Goal: Find specific page/section: Find specific page/section

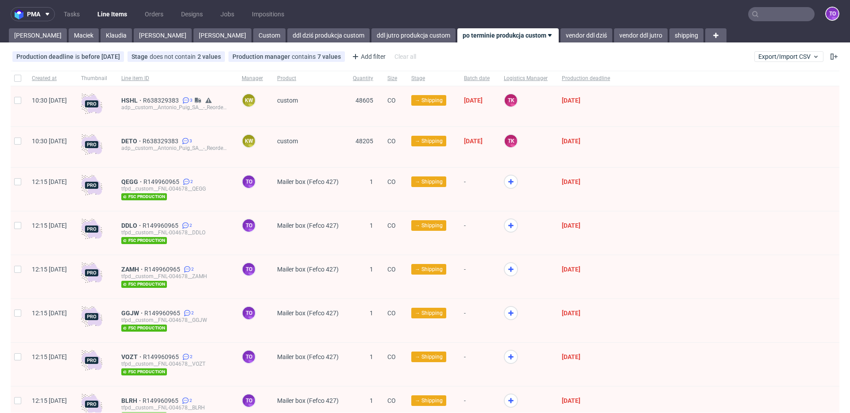
click at [772, 15] on input "text" at bounding box center [781, 14] width 66 height 14
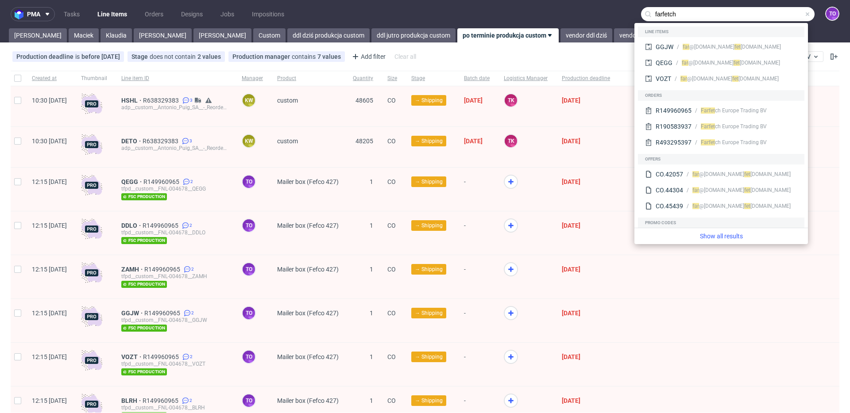
type input "farfetch"
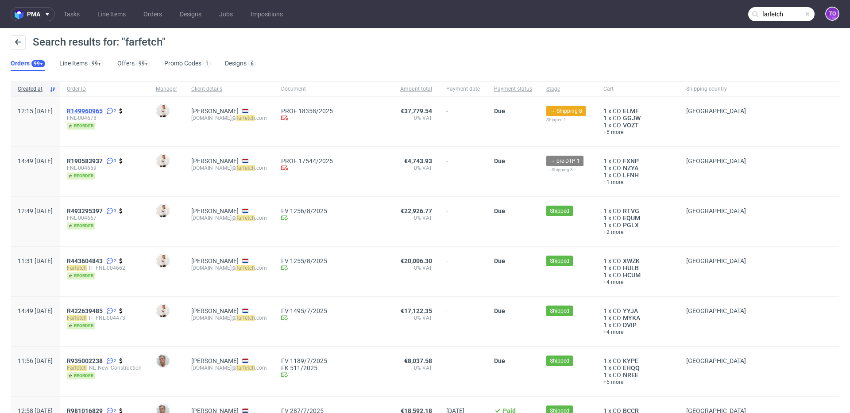
click at [103, 110] on span "R149960965" at bounding box center [85, 111] width 36 height 7
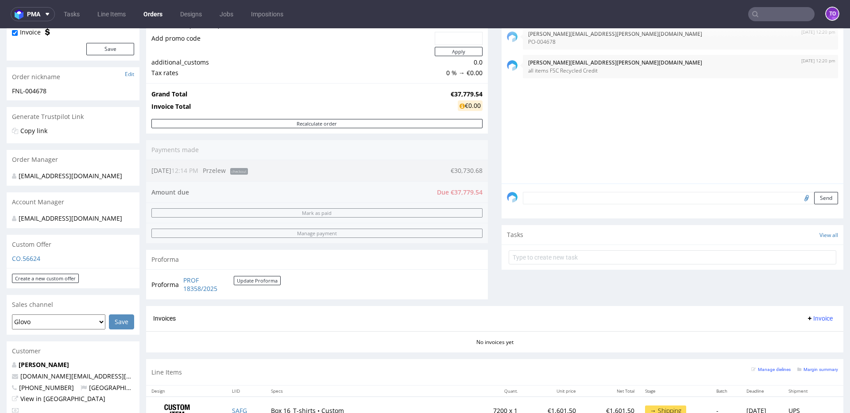
scroll to position [292, 0]
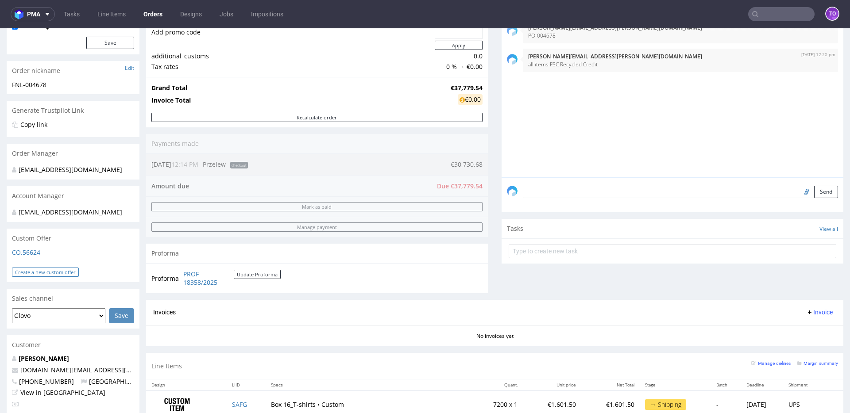
scroll to position [175, 0]
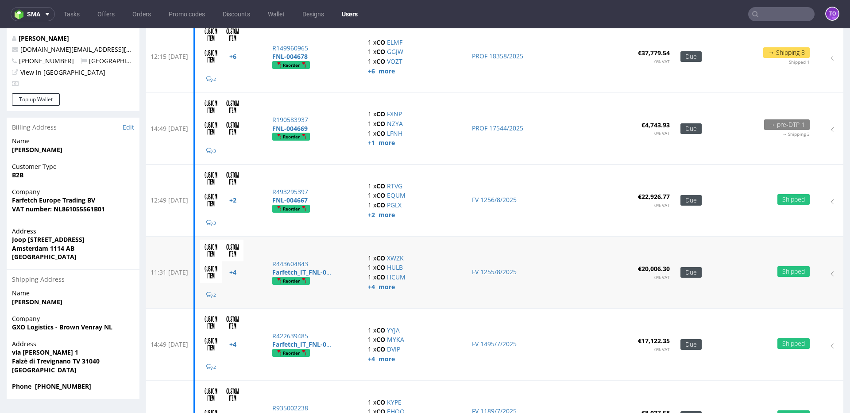
scroll to position [249, 0]
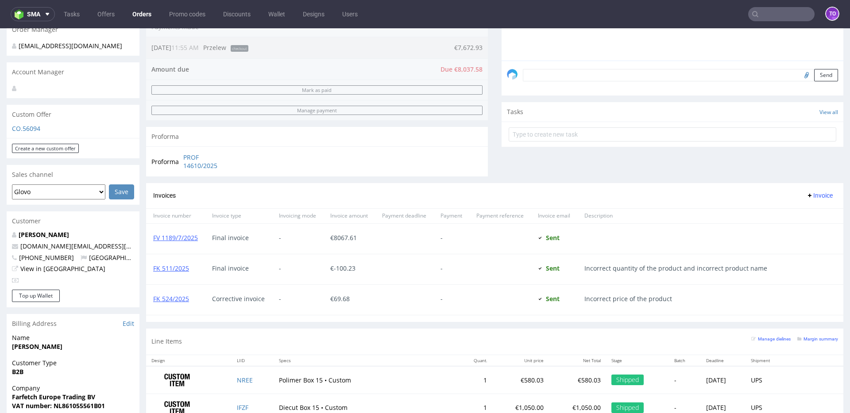
scroll to position [306, 0]
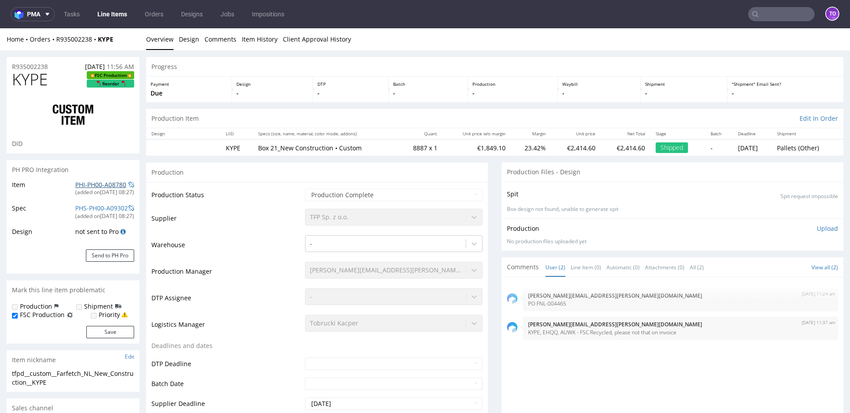
click at [89, 187] on link "PHI-PH00-A08780" at bounding box center [100, 185] width 51 height 8
click at [111, 16] on link "Line Items" at bounding box center [112, 14] width 40 height 14
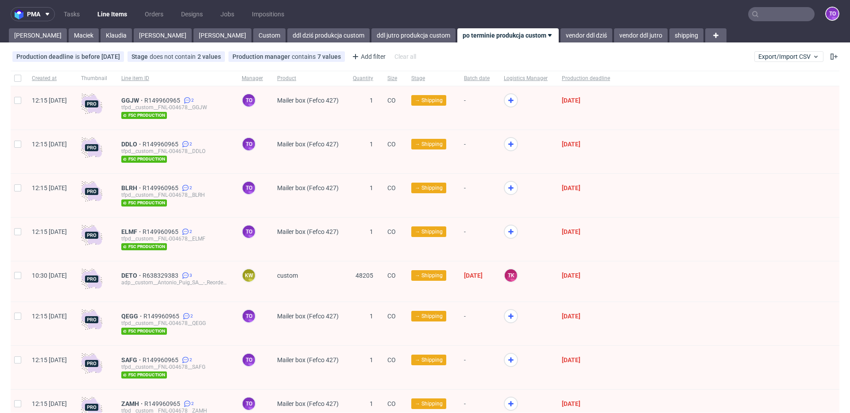
click at [764, 6] on nav "pma Tasks Line Items Orders Designs Jobs Impositions to" at bounding box center [425, 14] width 850 height 28
click at [765, 10] on input "text" at bounding box center [781, 14] width 66 height 14
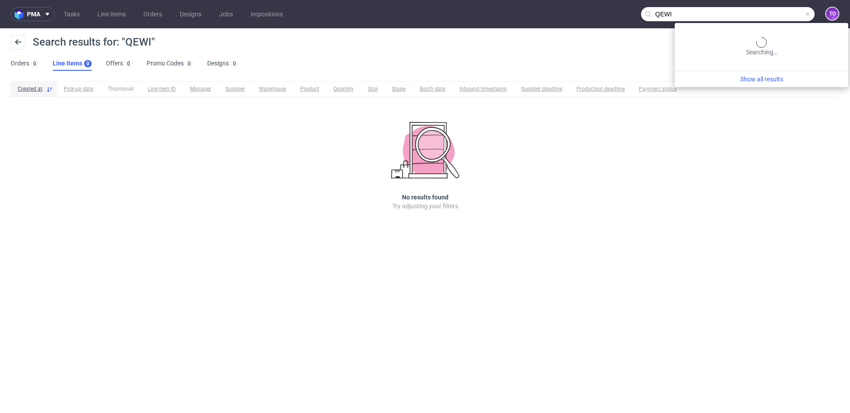
click at [790, 14] on input "QEWI" at bounding box center [728, 14] width 174 height 14
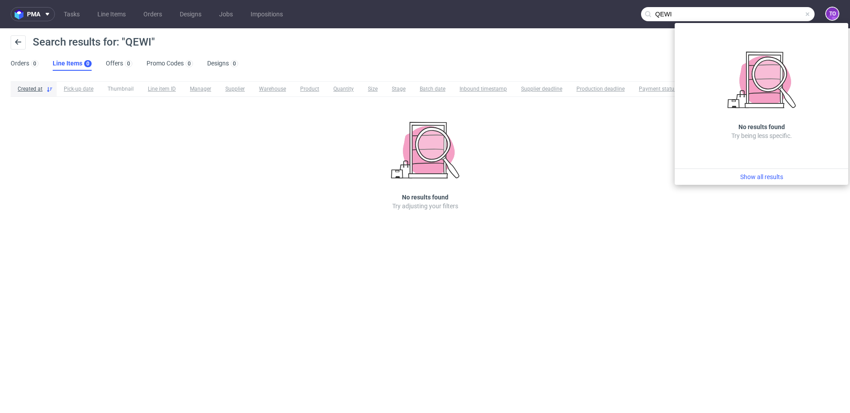
click at [695, 10] on input "QEWI" at bounding box center [728, 14] width 174 height 14
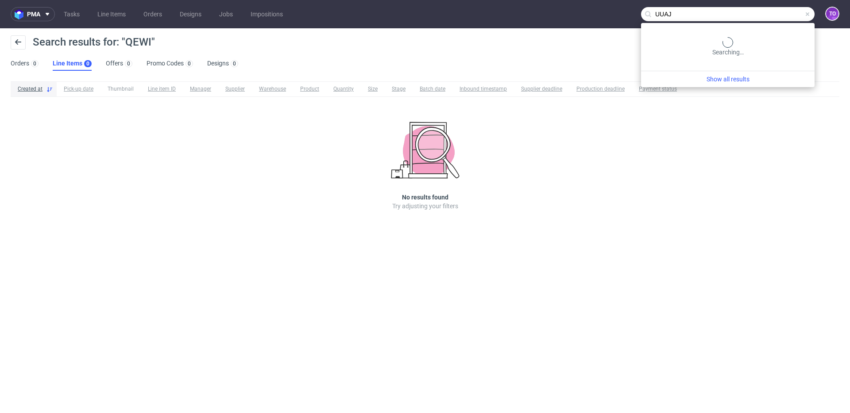
type input "UUAJ"
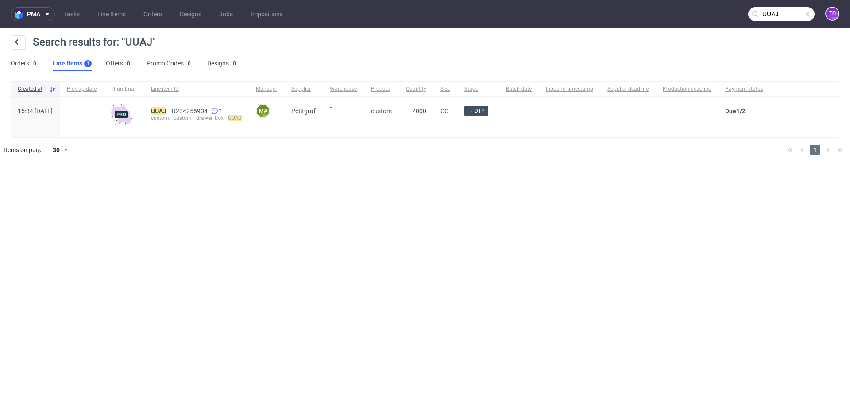
click at [197, 107] on div "UUAJ R234256904 7 custom__custom__drawer_box__ UUAJ" at bounding box center [196, 117] width 105 height 40
click at [198, 108] on span "R234256904" at bounding box center [191, 111] width 38 height 7
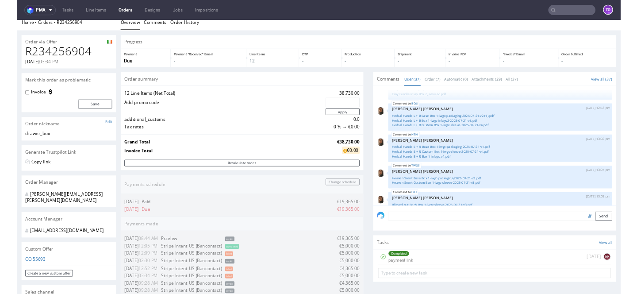
scroll to position [189, 0]
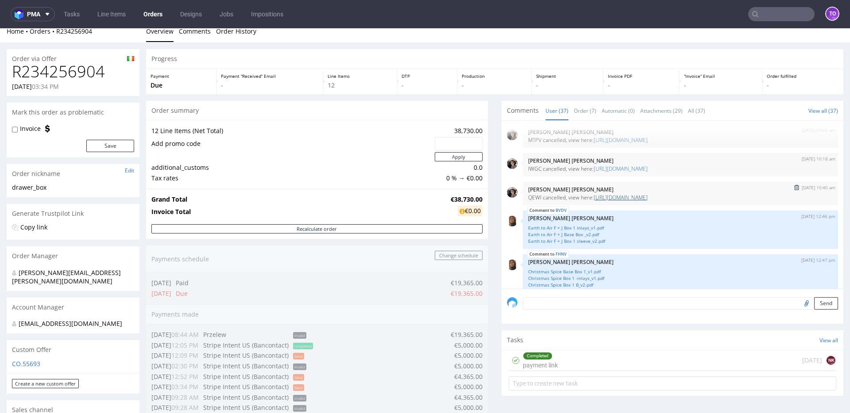
click at [607, 197] on link "[URL][DOMAIN_NAME]" at bounding box center [621, 198] width 54 height 8
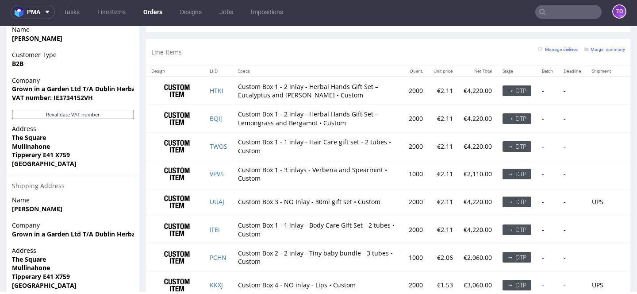
scroll to position [566, 0]
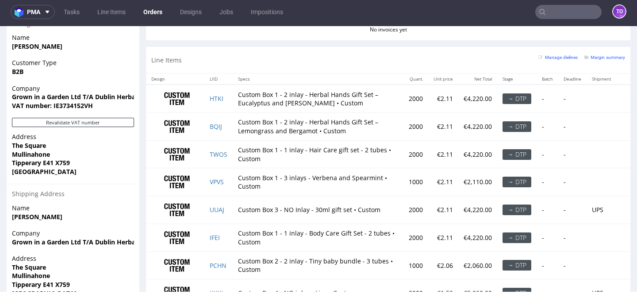
click at [211, 78] on th "LIID" at bounding box center [219, 78] width 28 height 11
click at [245, 78] on th "Specs" at bounding box center [318, 78] width 171 height 11
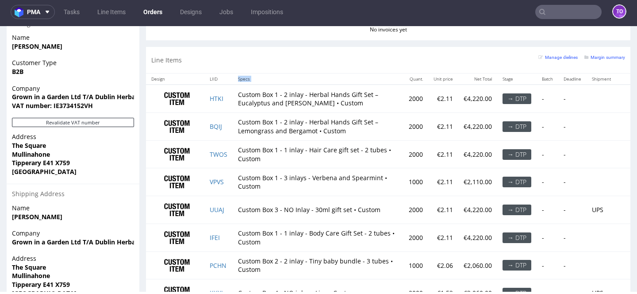
click at [245, 78] on th "Specs" at bounding box center [318, 78] width 171 height 11
click at [157, 78] on th "Design" at bounding box center [175, 78] width 58 height 11
click at [213, 79] on th "LIID" at bounding box center [219, 78] width 28 height 11
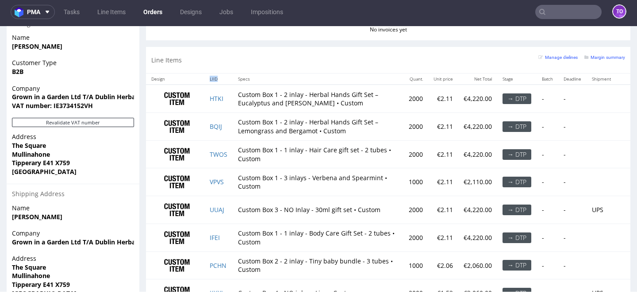
click at [213, 79] on th "LIID" at bounding box center [219, 78] width 28 height 11
click at [243, 78] on th "Specs" at bounding box center [318, 78] width 171 height 11
click at [213, 78] on th "LIID" at bounding box center [219, 78] width 28 height 11
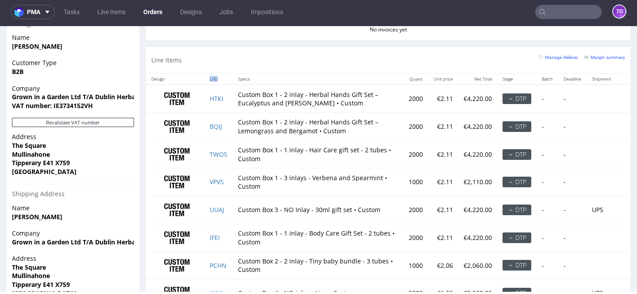
click at [213, 78] on th "LIID" at bounding box center [219, 78] width 28 height 11
click at [162, 80] on th "Design" at bounding box center [175, 78] width 58 height 11
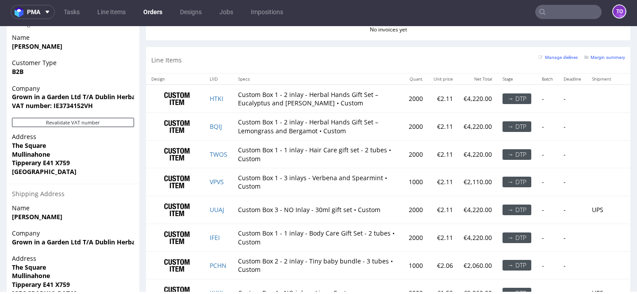
click at [216, 77] on th "LIID" at bounding box center [219, 78] width 28 height 11
click at [241, 76] on th "Specs" at bounding box center [318, 78] width 171 height 11
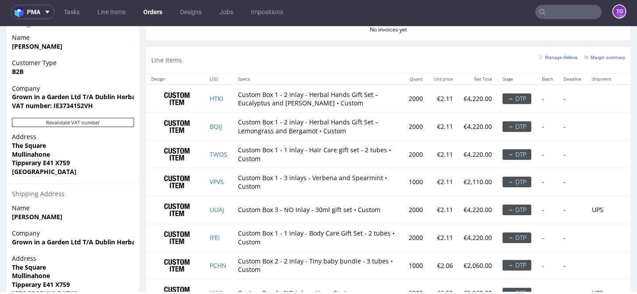
click at [213, 77] on th "LIID" at bounding box center [219, 78] width 28 height 11
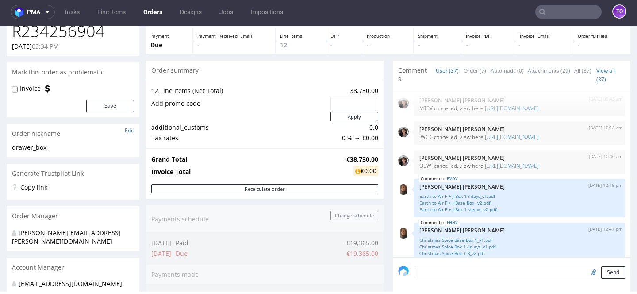
scroll to position [53, 0]
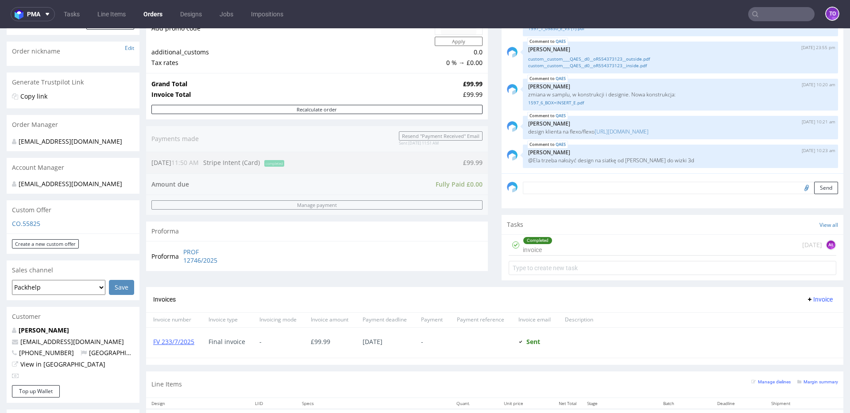
scroll to position [303, 0]
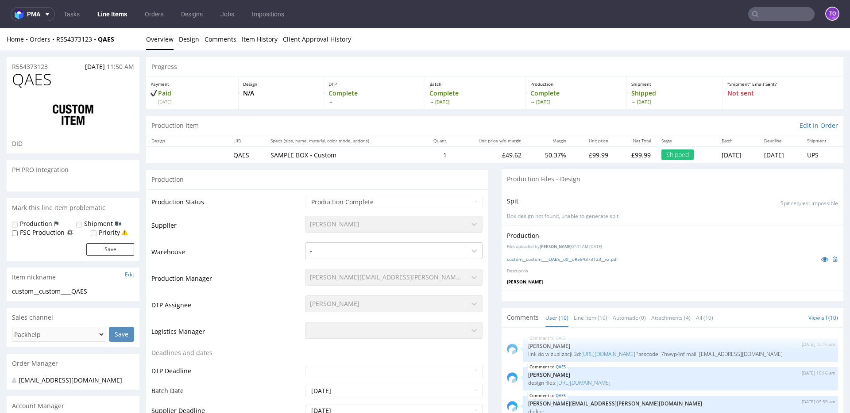
scroll to position [177, 0]
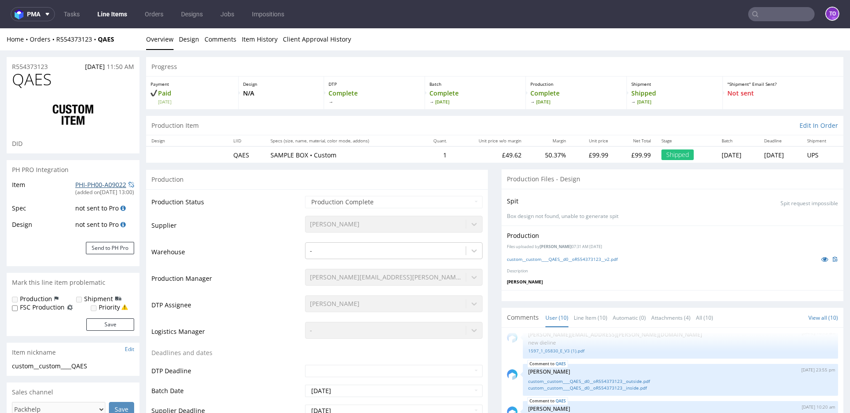
click at [89, 183] on link "PHI-PH00-A09022" at bounding box center [100, 185] width 51 height 8
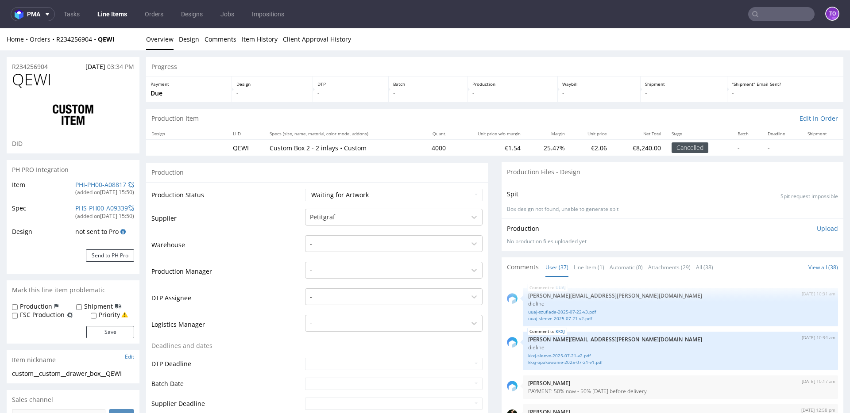
scroll to position [1344, 0]
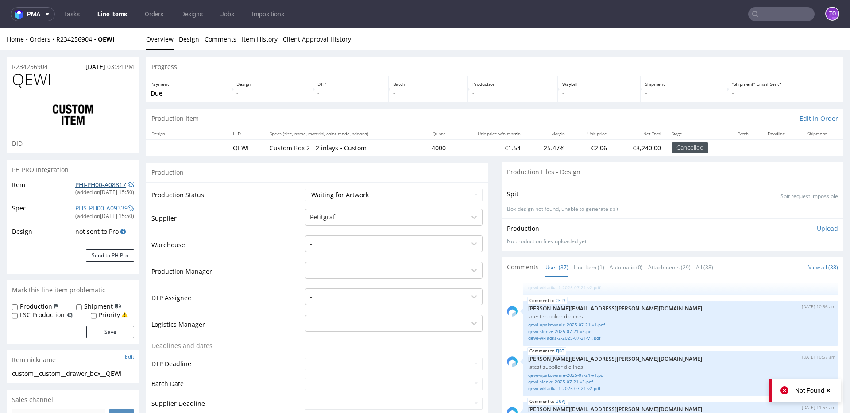
click at [109, 182] on link "PHI-PH00-A08817" at bounding box center [100, 185] width 51 height 8
click at [577, 270] on link "Line Item (1)" at bounding box center [589, 267] width 31 height 19
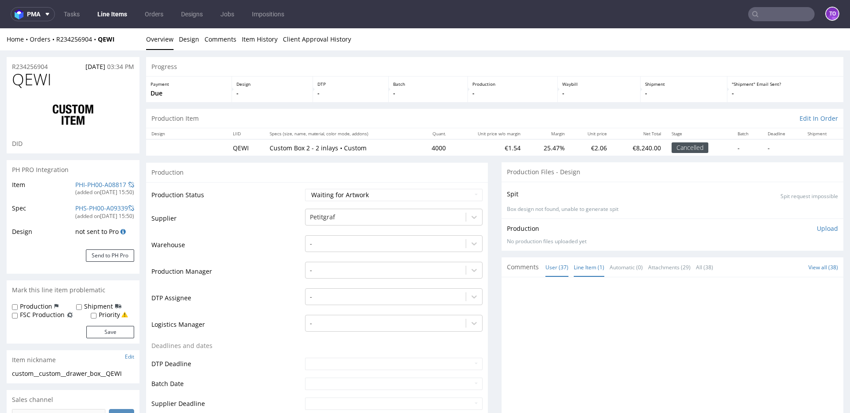
click at [548, 268] on link "User (37)" at bounding box center [556, 267] width 23 height 19
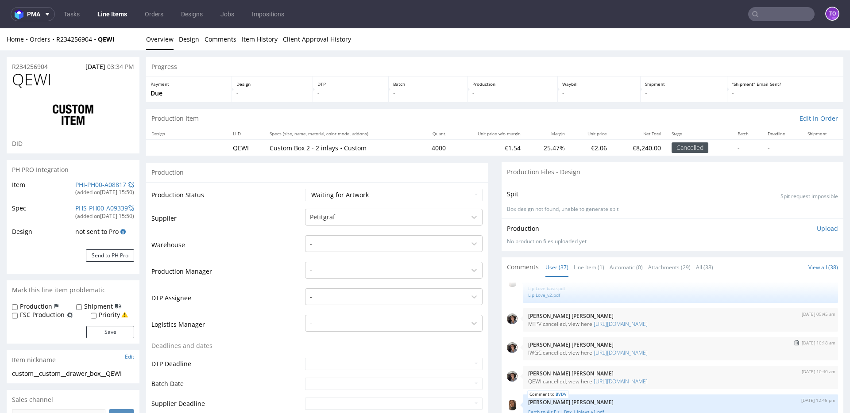
scroll to position [162, 0]
click at [609, 355] on link "[URL][DOMAIN_NAME]" at bounding box center [621, 353] width 54 height 8
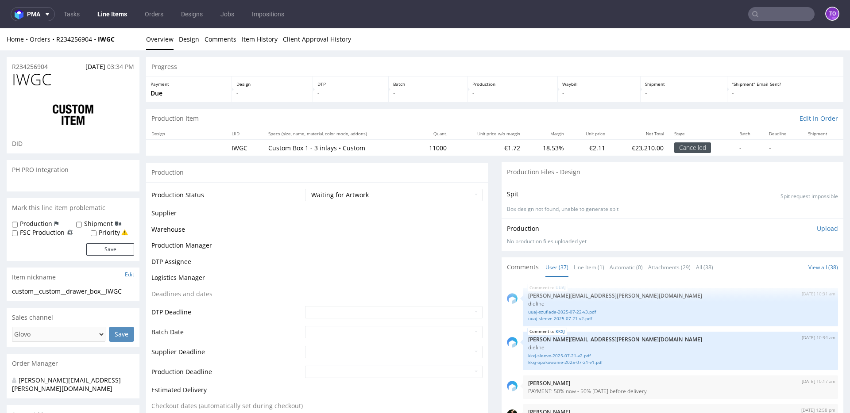
scroll to position [1344, 0]
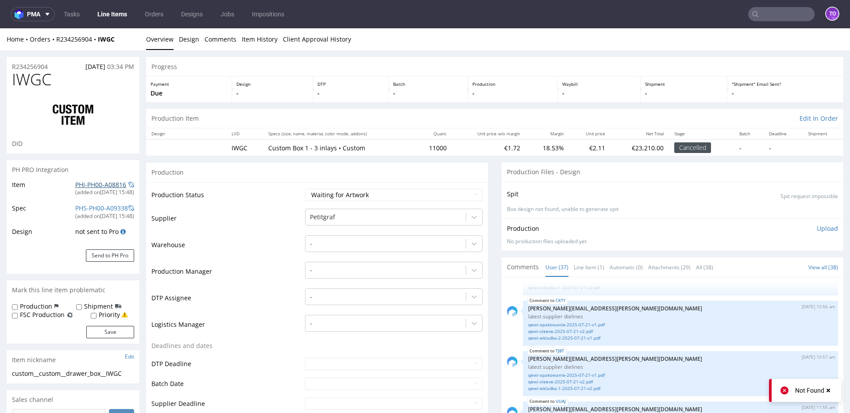
click at [107, 183] on link "PHI-PH00-A08816" at bounding box center [100, 185] width 51 height 8
